Goal: Find specific page/section: Find specific page/section

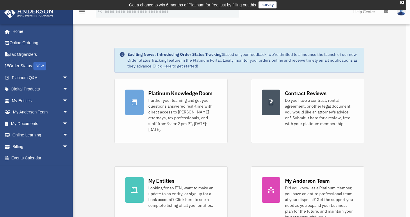
click at [18, 55] on div "x" at bounding box center [205, 108] width 410 height 217
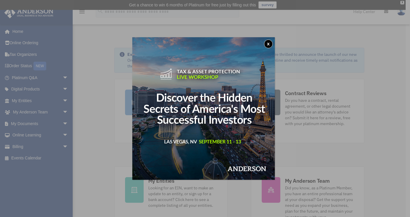
click at [271, 44] on button "x" at bounding box center [268, 44] width 9 height 9
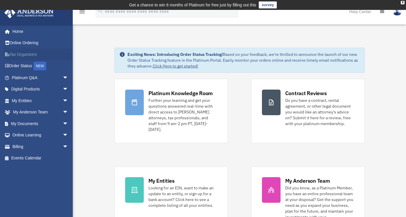
click at [22, 52] on link "Tax Organizers" at bounding box center [40, 55] width 73 height 12
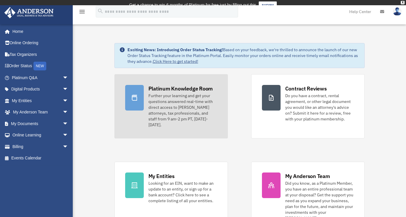
click at [185, 82] on link "Platinum Knowledge Room Further your learning and get your questions answered r…" at bounding box center [171, 106] width 114 height 64
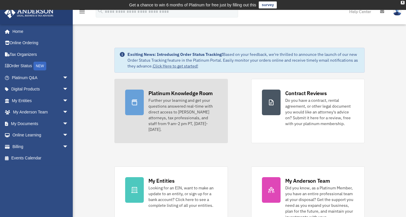
click at [173, 107] on div "Further your learning and get your questions answered real-time with direct acc…" at bounding box center [182, 115] width 69 height 35
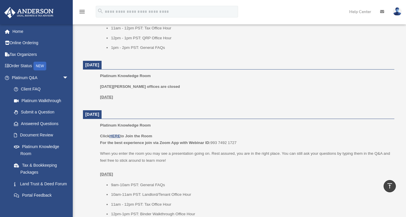
scroll to position [597, 0]
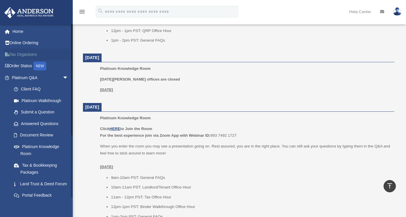
click at [30, 55] on link "Tax Organizers" at bounding box center [40, 55] width 73 height 12
click at [30, 54] on link "Tax Organizers" at bounding box center [40, 55] width 73 height 12
click at [31, 55] on link "Tax Organizers" at bounding box center [40, 55] width 73 height 12
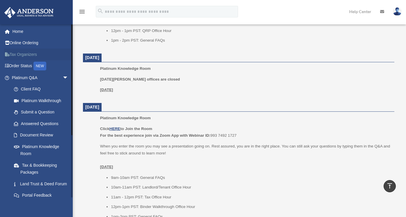
click at [31, 55] on link "Tax Organizers" at bounding box center [40, 55] width 73 height 12
